Goal: Check status: Check status

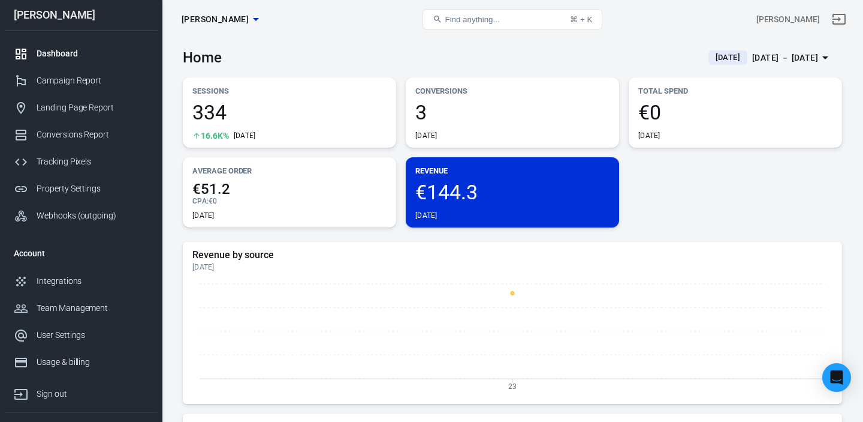
click at [778, 57] on div "[DATE] － [DATE]" at bounding box center [785, 57] width 66 height 15
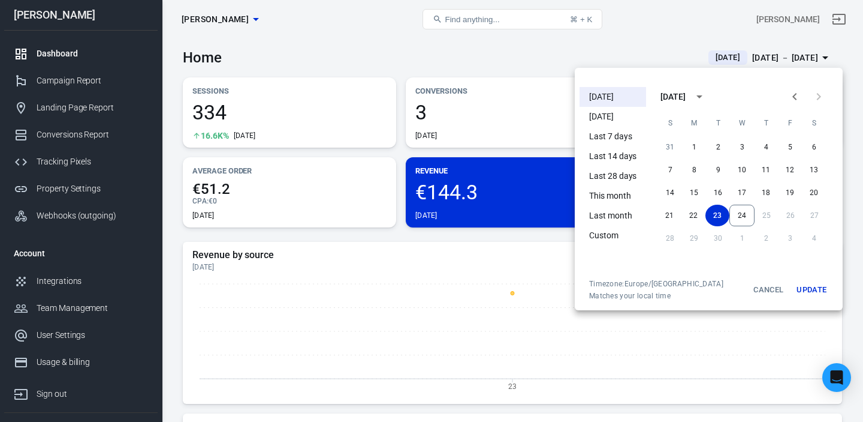
click at [625, 118] on li "[DATE]" at bounding box center [613, 117] width 67 height 20
click at [609, 98] on li "[DATE]" at bounding box center [613, 97] width 67 height 20
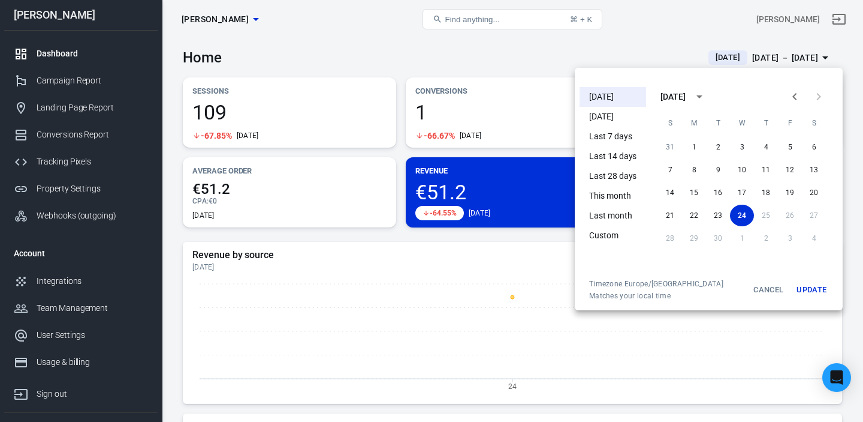
click at [492, 45] on div at bounding box center [431, 211] width 863 height 422
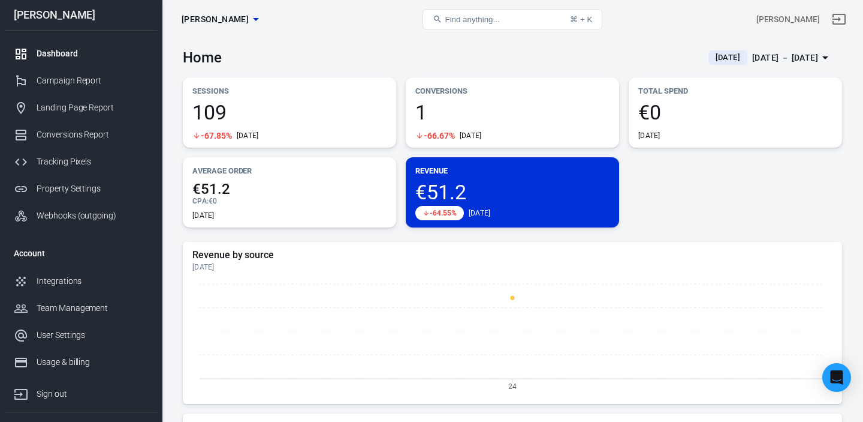
scroll to position [2, 0]
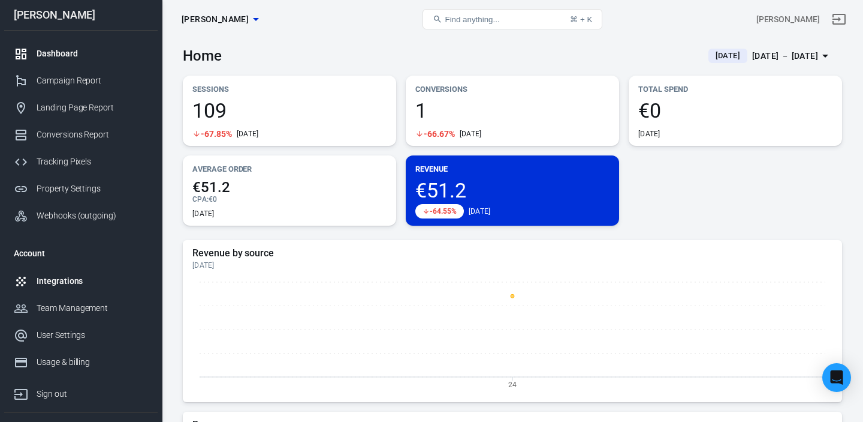
click at [54, 278] on div "Integrations" at bounding box center [93, 281] width 112 height 13
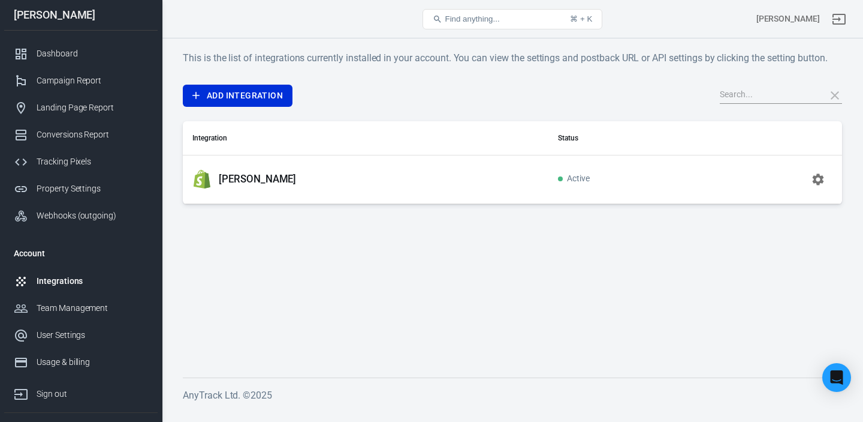
click at [219, 182] on p "[PERSON_NAME]" at bounding box center [257, 179] width 77 height 13
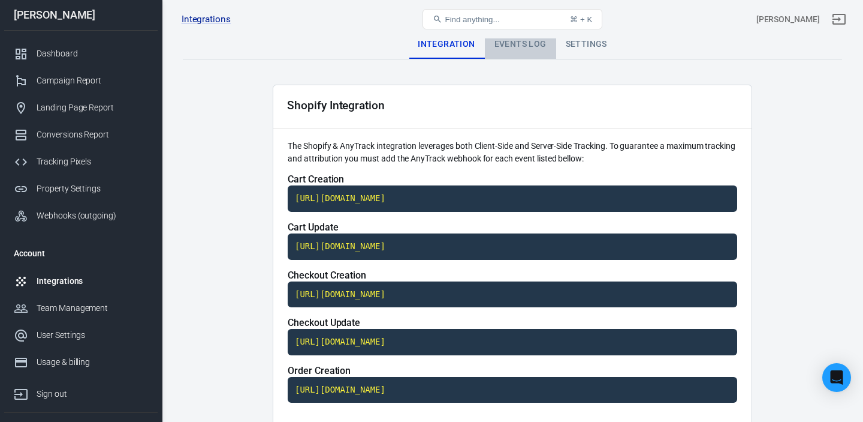
click at [529, 45] on div "Events Log" at bounding box center [520, 44] width 71 height 29
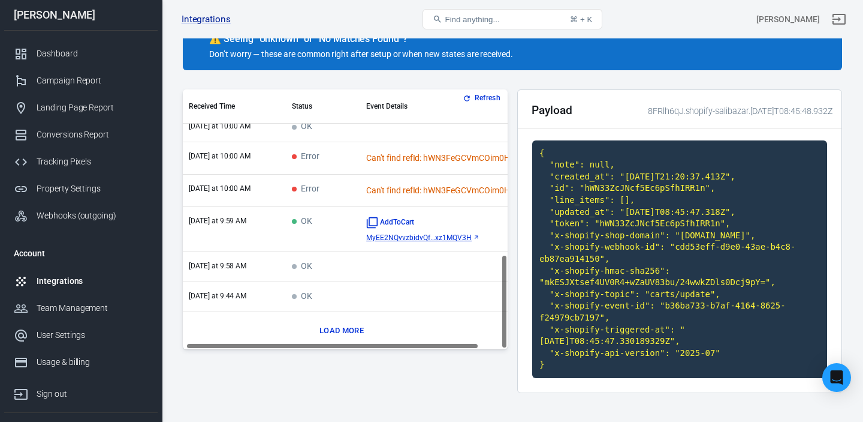
scroll to position [115, 0]
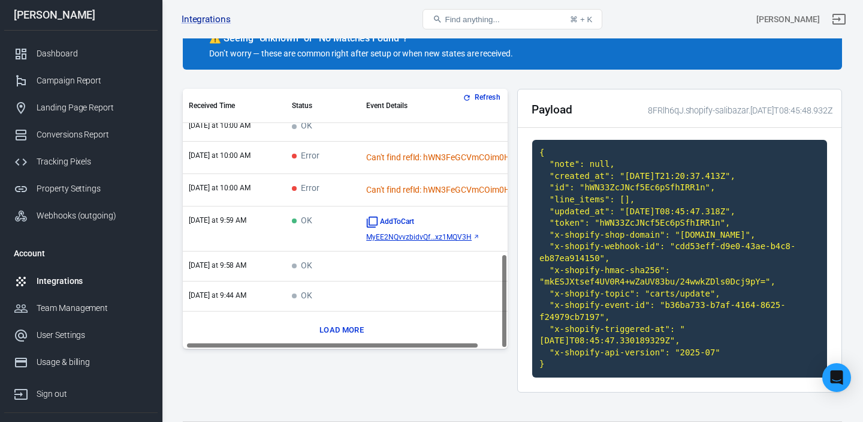
click at [333, 327] on button "Load more" at bounding box center [342, 330] width 50 height 19
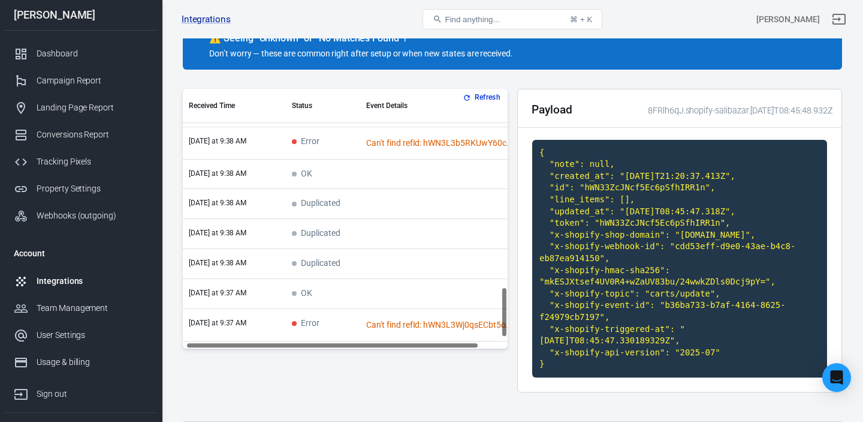
scroll to position [1072, 4]
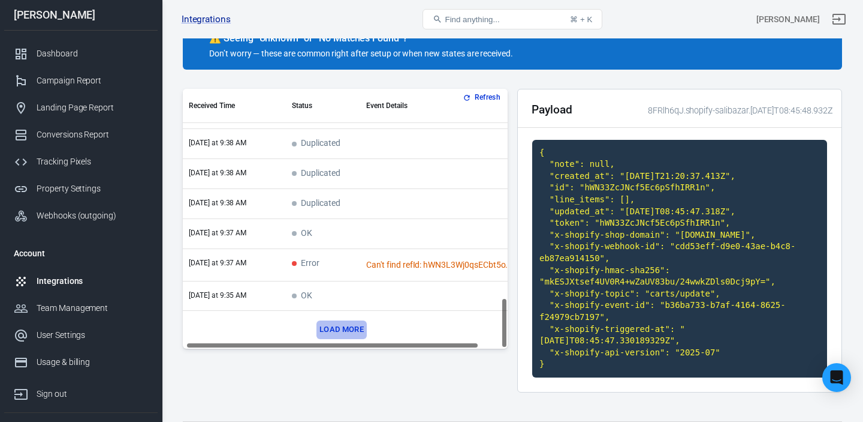
click at [339, 327] on button "Load more" at bounding box center [342, 329] width 50 height 19
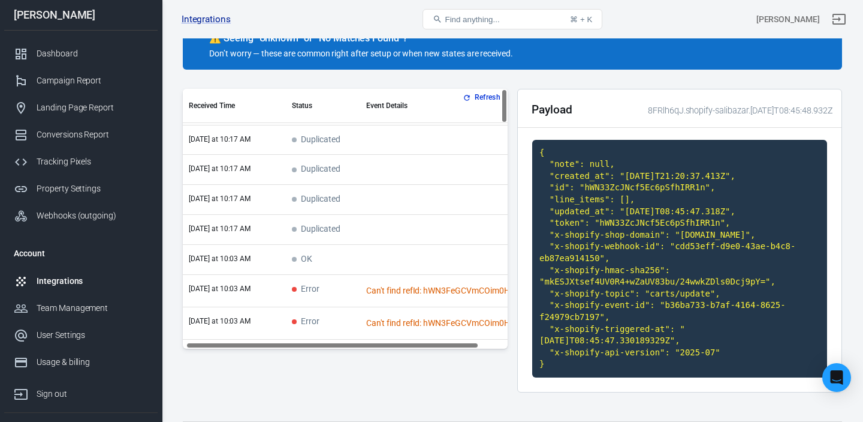
scroll to position [0, 4]
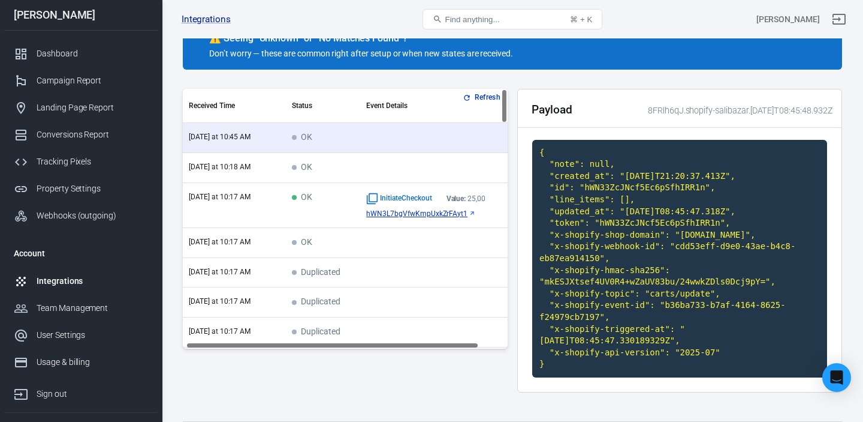
click at [462, 215] on span "hWN3L7bgVfwKmpUxkZrFAyt1" at bounding box center [416, 213] width 101 height 8
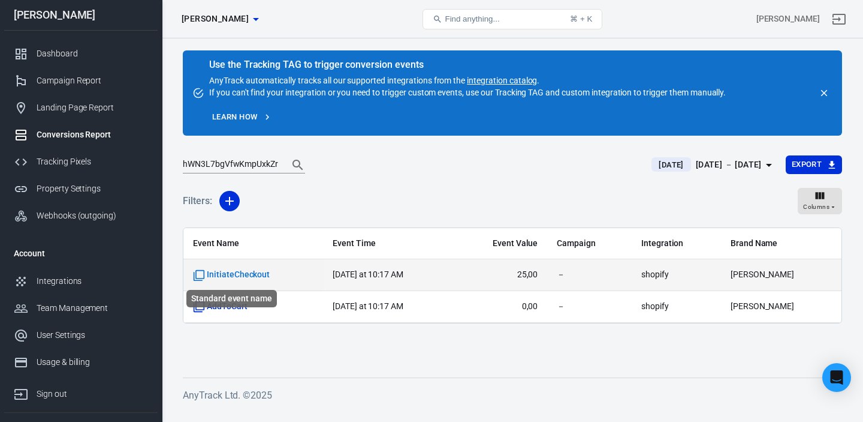
click at [248, 270] on span "InitiateCheckout" at bounding box center [231, 275] width 77 height 12
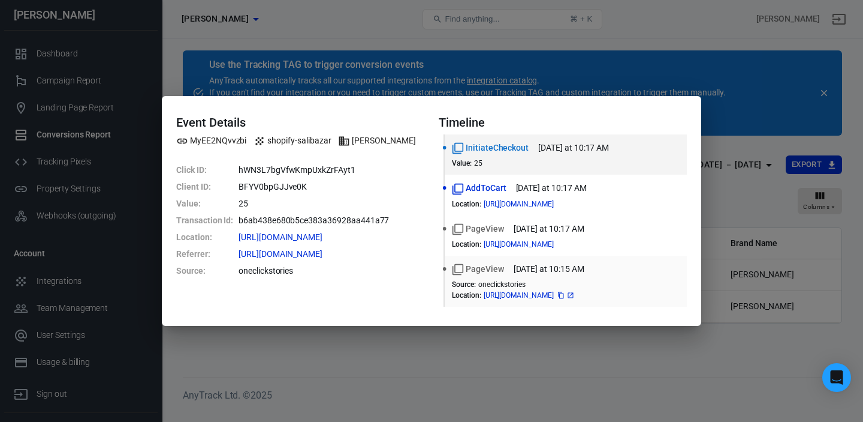
click at [574, 294] on icon at bounding box center [570, 294] width 7 height 7
click at [343, 237] on icon at bounding box center [339, 236] width 7 height 7
click at [824, 93] on div "Event Details MyEE2NQvvzbi shopify-salibazar Sali Bazar Click ID : hWN3L7bgVfwK…" at bounding box center [431, 211] width 863 height 422
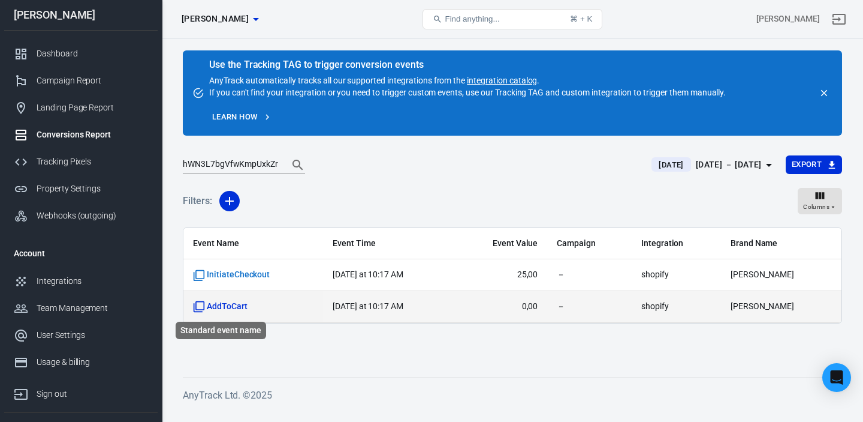
click at [230, 305] on span "AddToCart" at bounding box center [220, 306] width 55 height 12
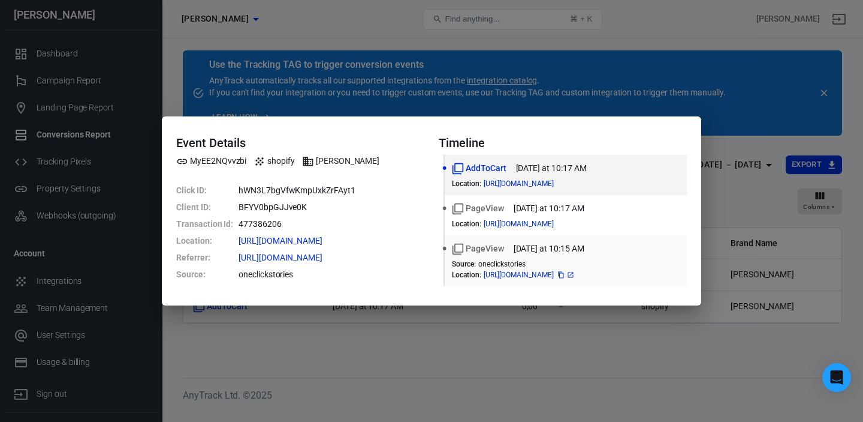
click at [576, 274] on span "https://salibazar.com/page...7Bclick_id%7D" at bounding box center [530, 274] width 92 height 7
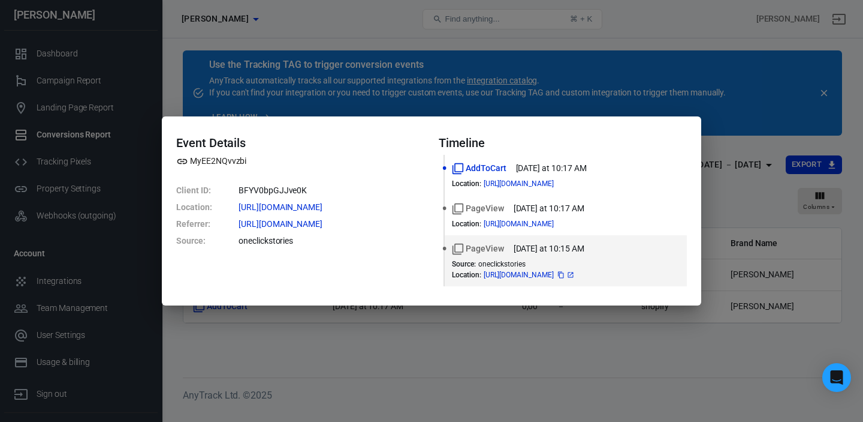
click at [574, 275] on icon at bounding box center [570, 274] width 7 height 7
click at [825, 94] on div "Event Details MyEE2NQvvzbi Client ID : BFYV0bpGJJve0K Location : https://saliba…" at bounding box center [431, 211] width 863 height 422
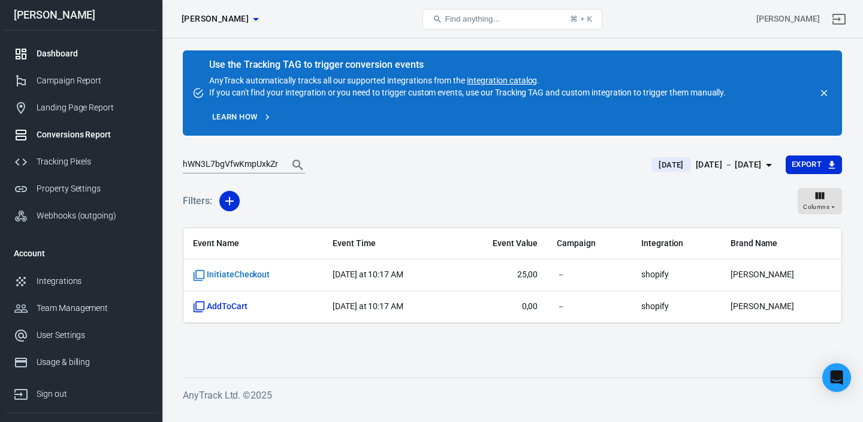
click at [41, 56] on div "Dashboard" at bounding box center [93, 53] width 112 height 13
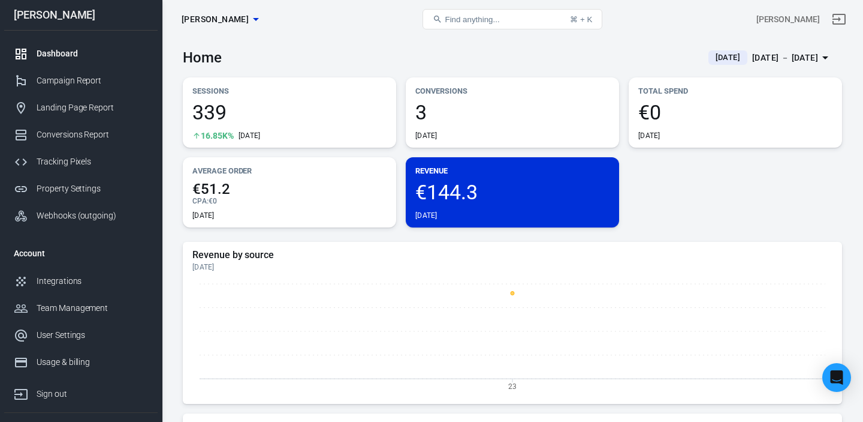
click at [775, 56] on div "[DATE] － [DATE]" at bounding box center [785, 57] width 66 height 15
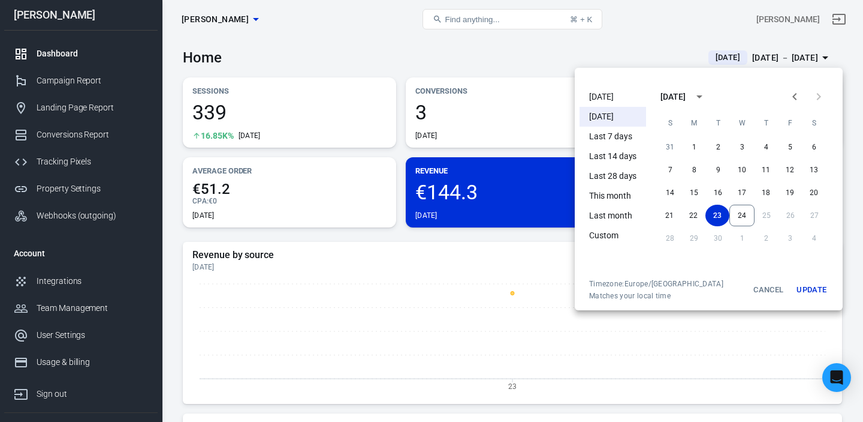
click at [603, 97] on li "[DATE]" at bounding box center [613, 97] width 67 height 20
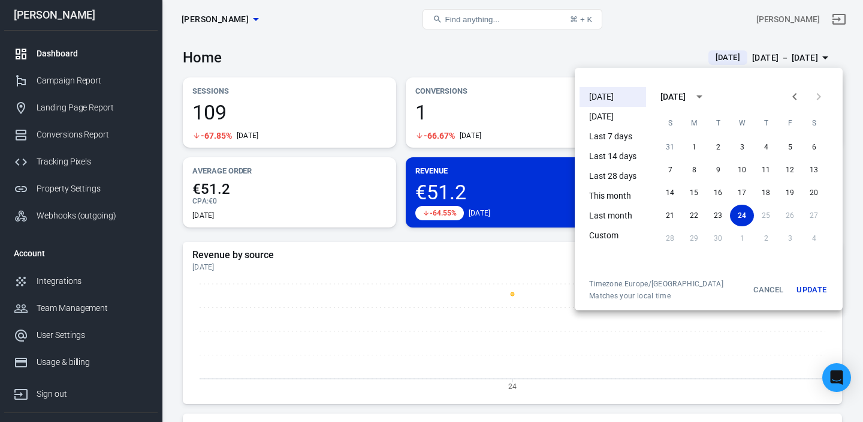
click at [236, 20] on div at bounding box center [431, 211] width 863 height 422
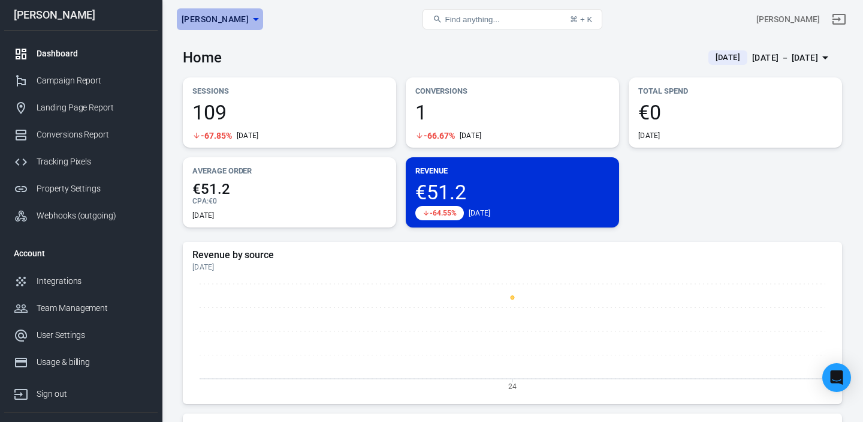
click at [249, 20] on icon "button" at bounding box center [256, 19] width 14 height 14
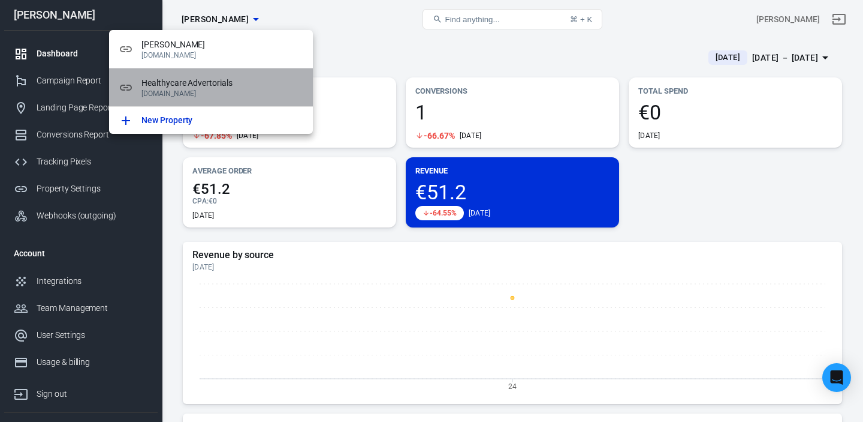
click at [212, 87] on span "Healthycare Advertorials" at bounding box center [223, 83] width 162 height 13
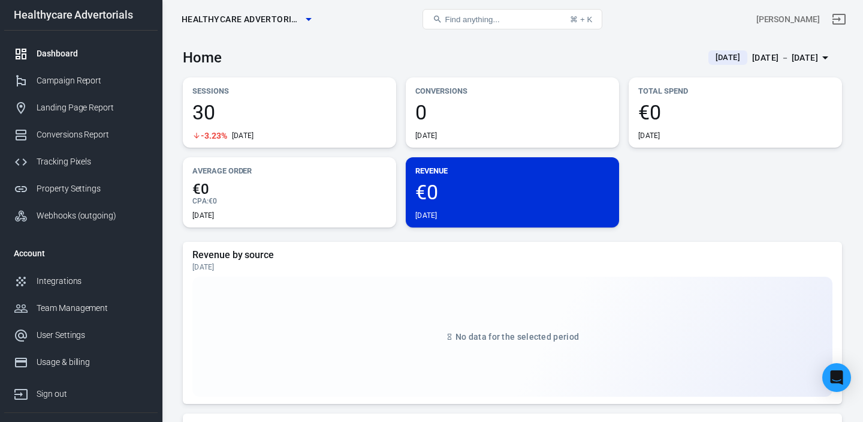
click at [301, 19] on span "Healthycare Advertorials" at bounding box center [242, 19] width 120 height 15
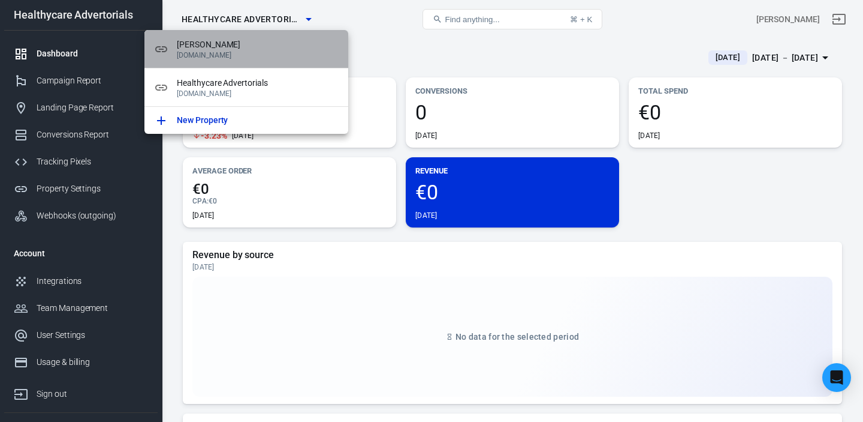
click at [257, 52] on p "salibazar.com" at bounding box center [258, 55] width 162 height 8
